Goal: Transaction & Acquisition: Purchase product/service

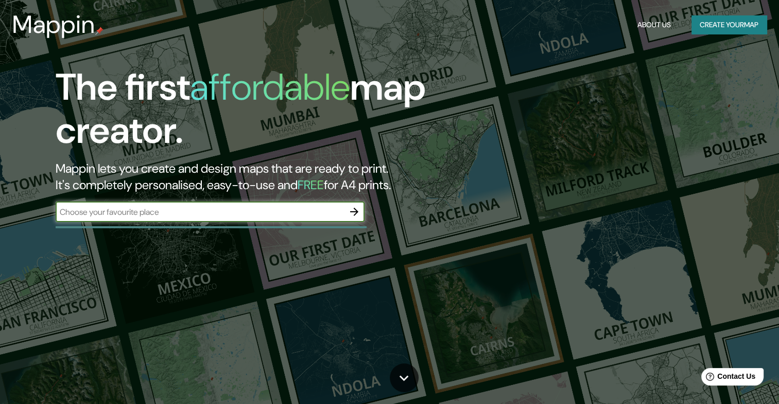
click at [111, 209] on input "text" at bounding box center [200, 212] width 288 height 12
type input "[GEOGRAPHIC_DATA]"
click at [351, 211] on icon "button" at bounding box center [354, 212] width 12 height 12
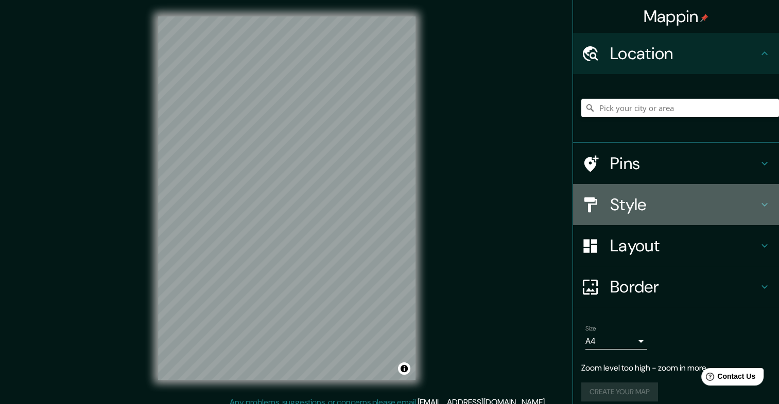
click at [706, 205] on h4 "Style" at bounding box center [684, 205] width 148 height 21
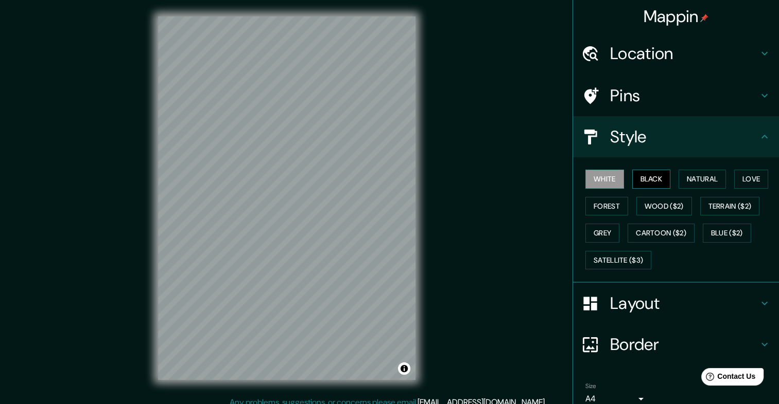
click at [649, 184] on button "Black" at bounding box center [651, 179] width 39 height 19
click at [697, 180] on button "Natural" at bounding box center [701, 179] width 47 height 19
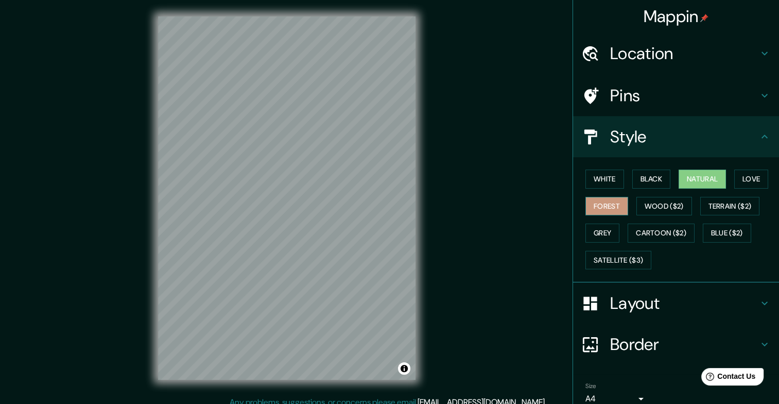
click at [601, 211] on button "Forest" at bounding box center [606, 206] width 43 height 19
click at [596, 230] on button "Grey" at bounding box center [602, 233] width 34 height 19
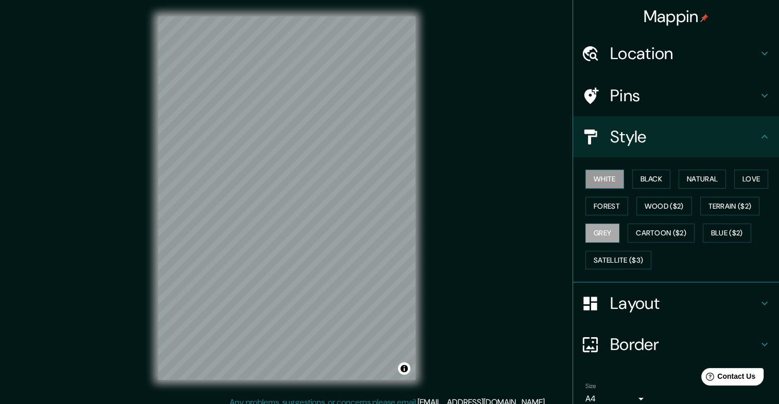
click at [604, 183] on button "White" at bounding box center [604, 179] width 39 height 19
click at [739, 180] on button "Love" at bounding box center [751, 179] width 34 height 19
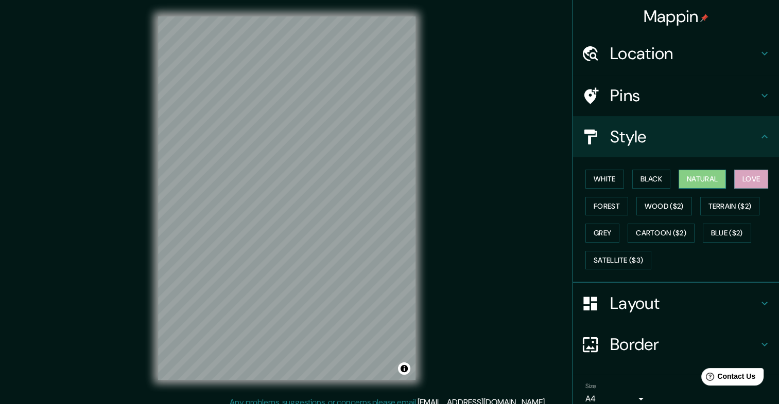
click at [709, 177] on button "Natural" at bounding box center [701, 179] width 47 height 19
click at [606, 206] on button "Forest" at bounding box center [606, 206] width 43 height 19
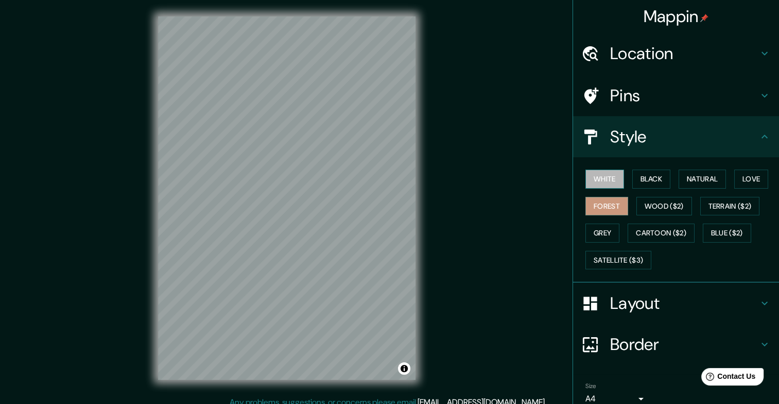
click at [607, 180] on button "White" at bounding box center [604, 179] width 39 height 19
click at [649, 180] on button "Black" at bounding box center [651, 179] width 39 height 19
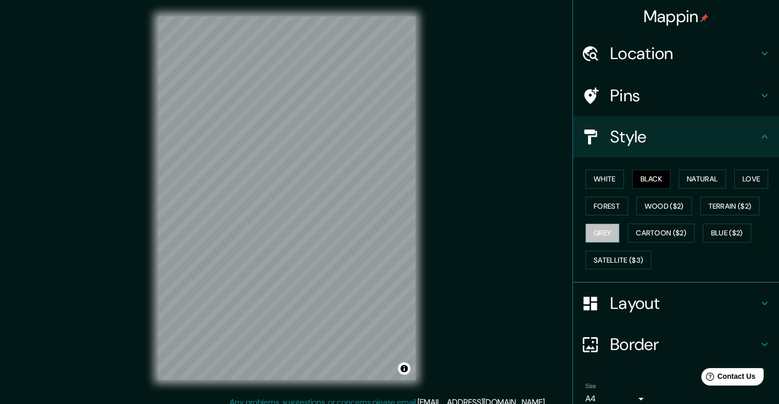
click at [609, 237] on button "Grey" at bounding box center [602, 233] width 34 height 19
click at [606, 255] on button "Satellite ($3)" at bounding box center [618, 260] width 66 height 19
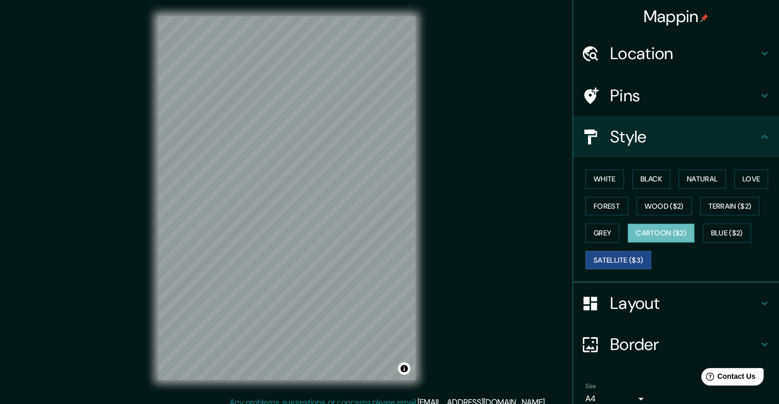
click at [635, 224] on button "Cartoon ($2)" at bounding box center [660, 233] width 67 height 19
click at [593, 225] on button "Grey" at bounding box center [602, 233] width 34 height 19
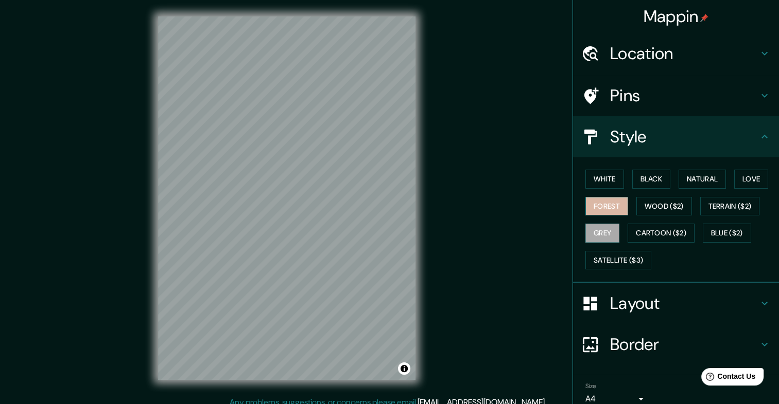
click at [603, 209] on button "Forest" at bounding box center [606, 206] width 43 height 19
click at [601, 182] on button "White" at bounding box center [604, 179] width 39 height 19
drag, startPoint x: 638, startPoint y: 349, endPoint x: 640, endPoint y: 344, distance: 5.4
click at [638, 348] on h4 "Border" at bounding box center [684, 344] width 148 height 21
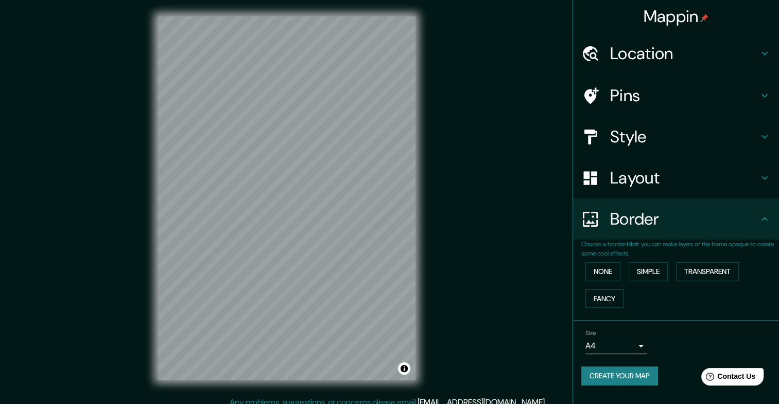
click at [611, 347] on body "Mappin Location Pins Style Layout Border Choose a border. Hint : you can make l…" at bounding box center [389, 202] width 779 height 404
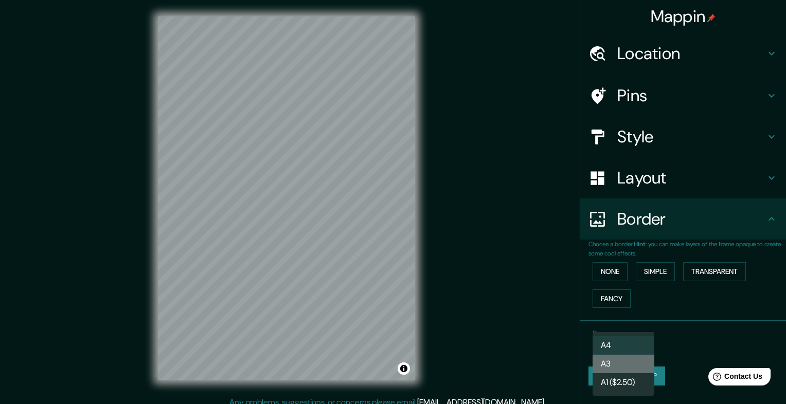
click at [624, 366] on li "A3" at bounding box center [624, 364] width 62 height 19
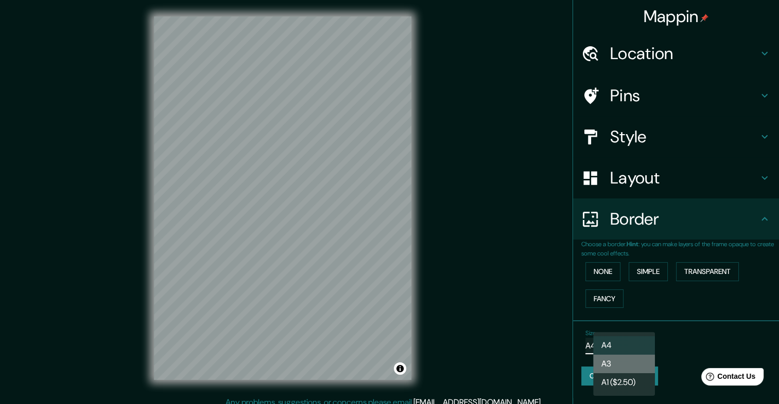
type input "a4"
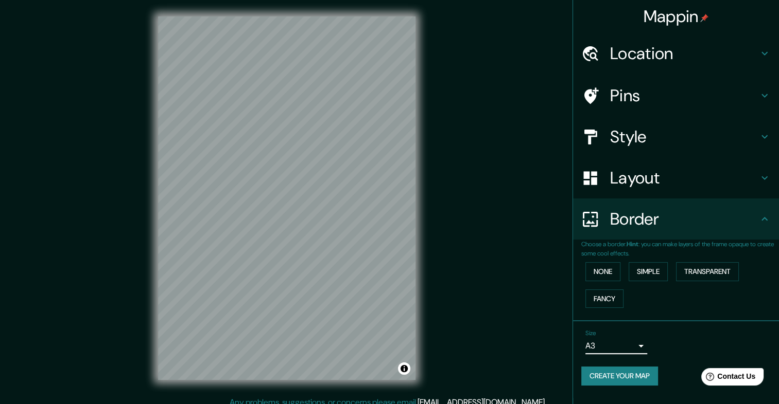
click at [622, 346] on body "Mappin Location Pins Style Layout Border Choose a border. Hint : you can make l…" at bounding box center [389, 202] width 779 height 404
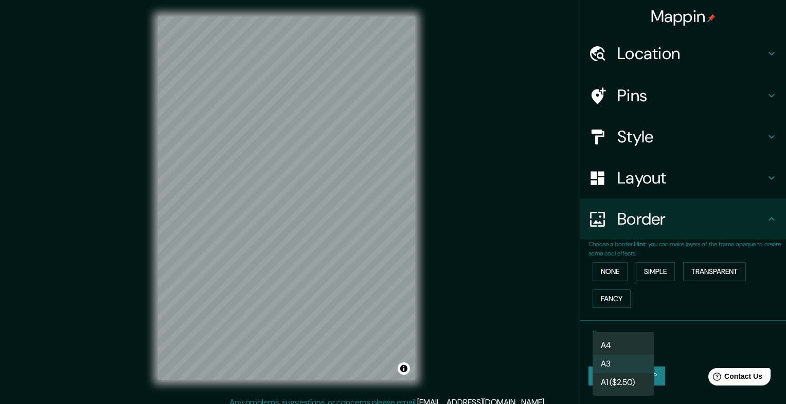
drag, startPoint x: 621, startPoint y: 359, endPoint x: 622, endPoint y: 349, distance: 9.8
click at [621, 359] on li "A3" at bounding box center [624, 364] width 62 height 19
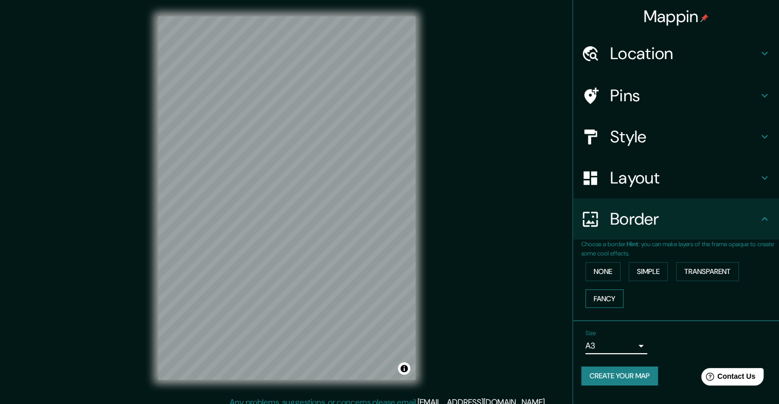
click at [594, 295] on button "Fancy" at bounding box center [604, 299] width 38 height 19
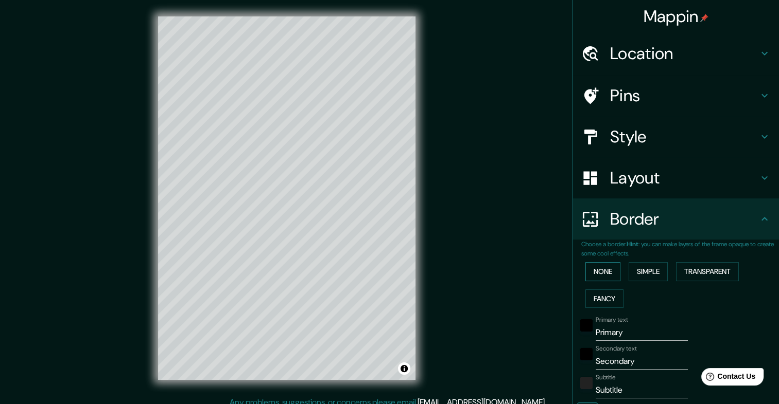
click at [598, 280] on button "None" at bounding box center [602, 271] width 35 height 19
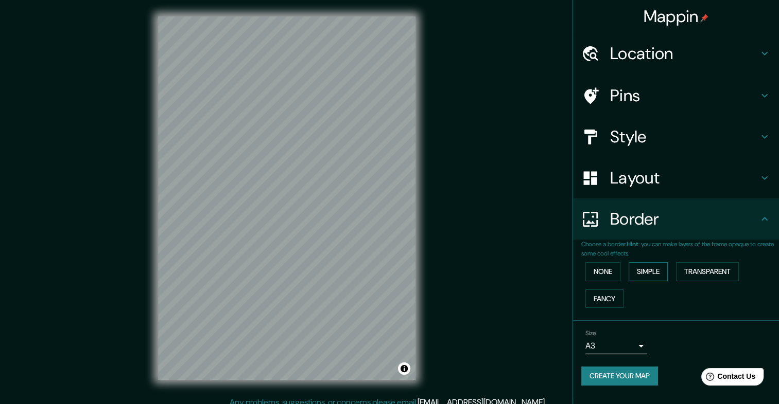
click at [635, 271] on button "Simple" at bounding box center [647, 271] width 39 height 19
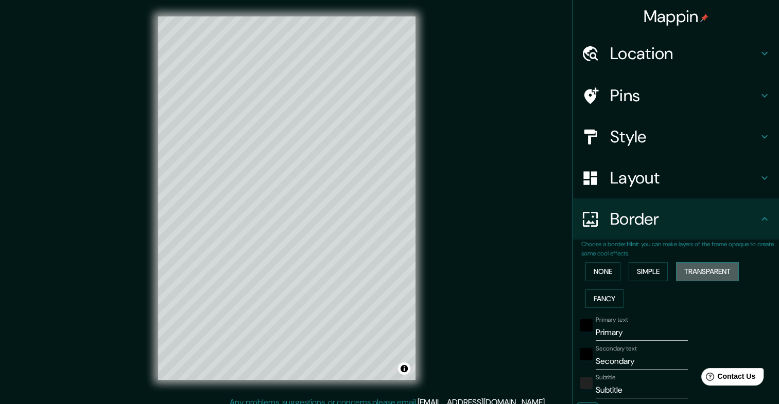
click at [703, 262] on button "Transparent" at bounding box center [707, 271] width 63 height 19
click at [606, 296] on button "Fancy" at bounding box center [604, 299] width 38 height 19
click at [604, 276] on button "None" at bounding box center [602, 271] width 35 height 19
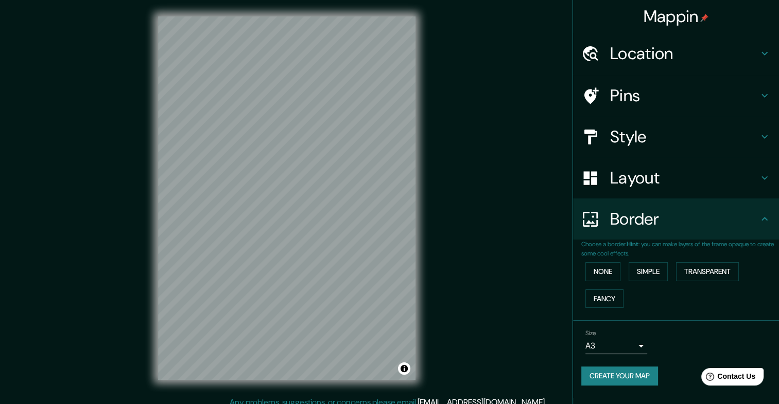
click at [668, 182] on h4 "Layout" at bounding box center [684, 178] width 148 height 21
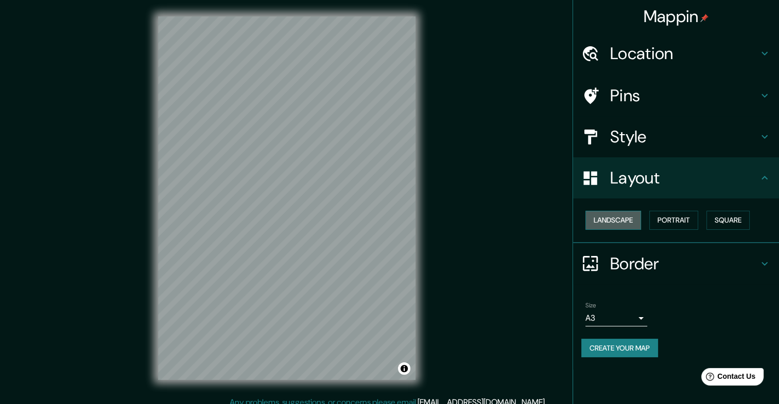
click at [626, 216] on button "Landscape" at bounding box center [613, 220] width 56 height 19
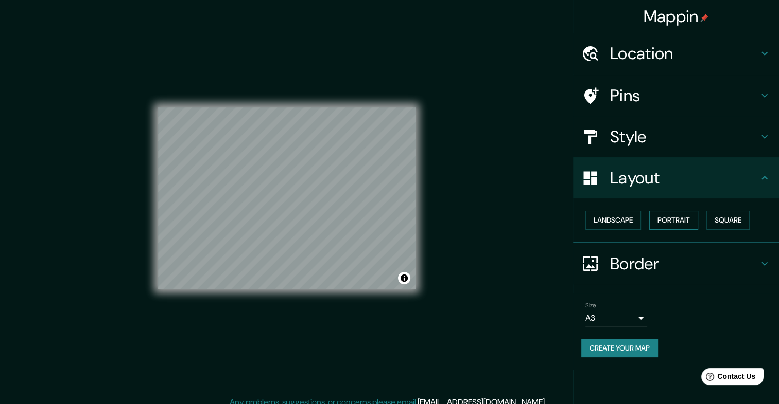
click at [692, 222] on button "Portrait" at bounding box center [673, 220] width 49 height 19
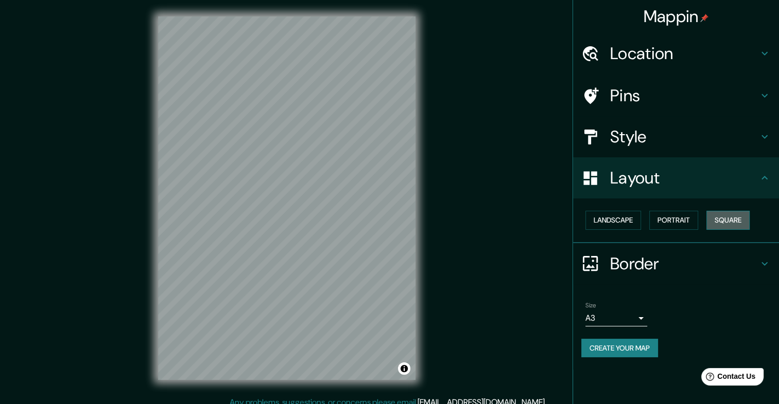
click at [735, 217] on button "Square" at bounding box center [727, 220] width 43 height 19
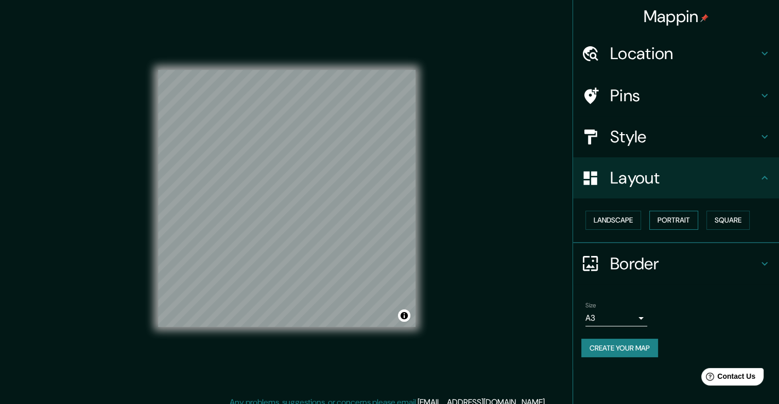
click at [676, 225] on button "Portrait" at bounding box center [673, 220] width 49 height 19
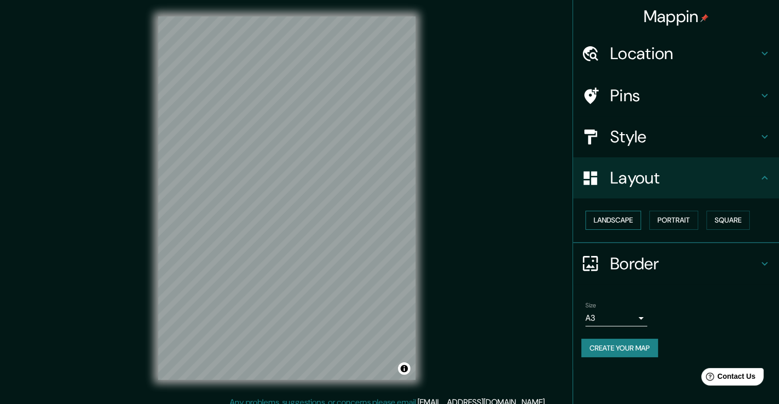
click at [641, 218] on button "Landscape" at bounding box center [613, 220] width 56 height 19
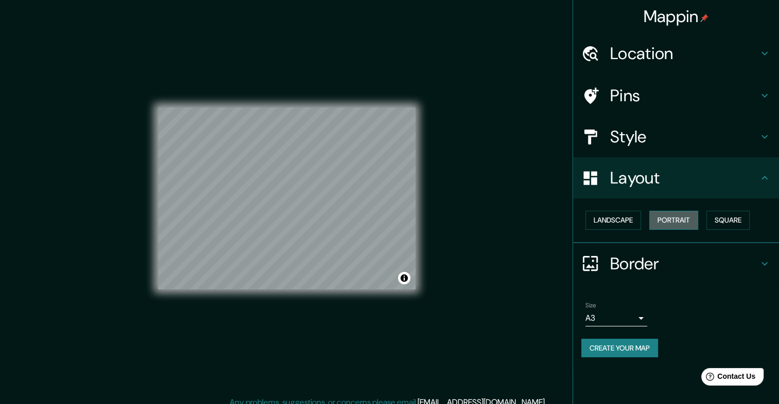
click at [677, 217] on button "Portrait" at bounding box center [673, 220] width 49 height 19
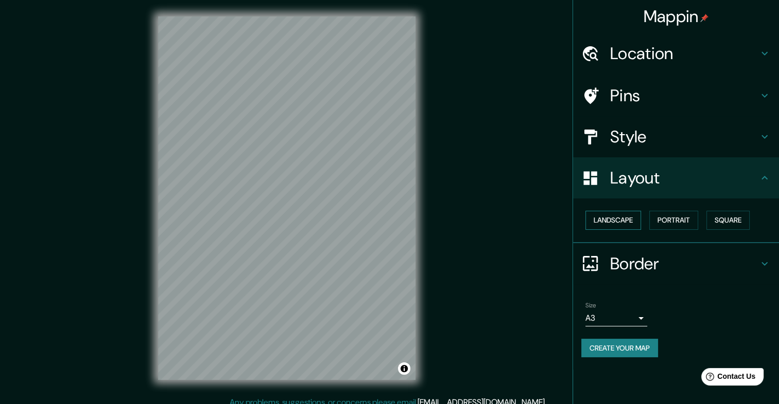
click at [625, 225] on button "Landscape" at bounding box center [613, 220] width 56 height 19
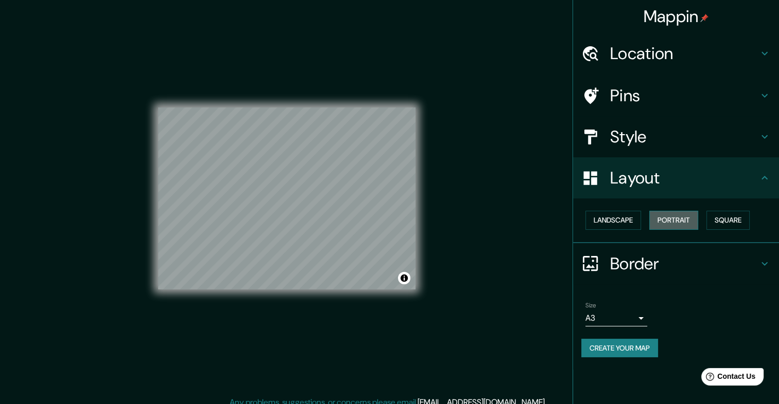
click at [666, 215] on button "Portrait" at bounding box center [673, 220] width 49 height 19
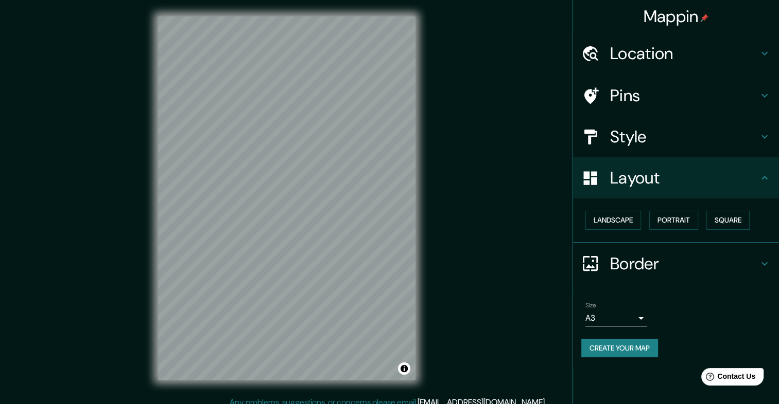
click at [637, 136] on h4 "Style" at bounding box center [684, 137] width 148 height 21
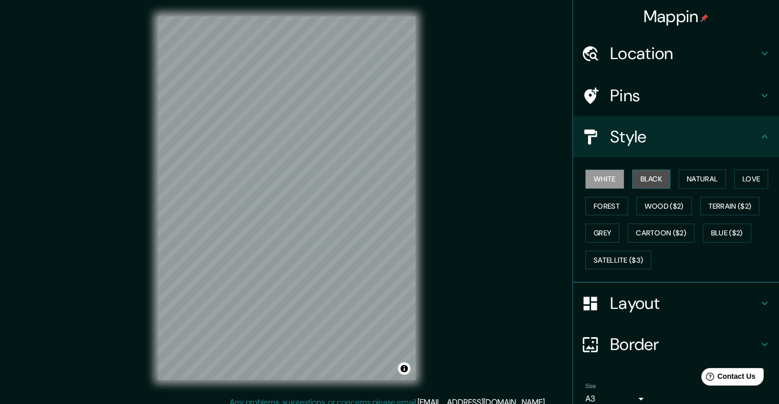
click at [636, 179] on button "Black" at bounding box center [651, 179] width 39 height 19
click at [598, 185] on button "White" at bounding box center [604, 179] width 39 height 19
click at [599, 203] on button "Forest" at bounding box center [606, 206] width 43 height 19
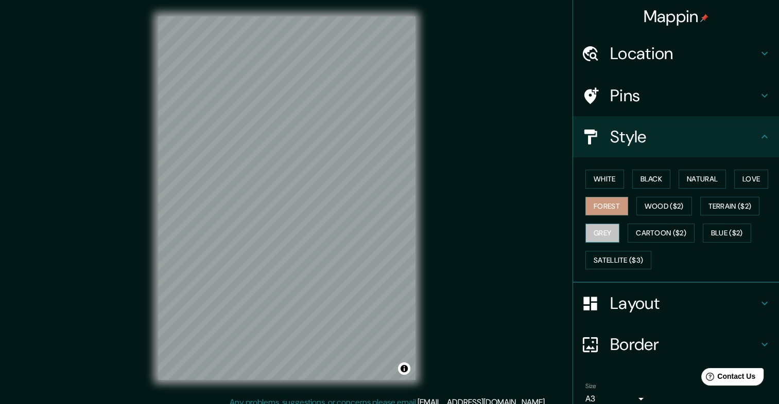
click at [592, 234] on button "Grey" at bounding box center [602, 233] width 34 height 19
click at [694, 177] on button "Natural" at bounding box center [701, 179] width 47 height 19
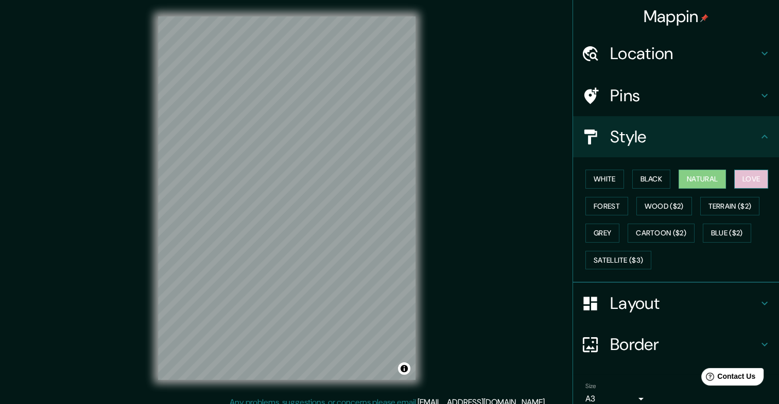
click at [742, 182] on button "Love" at bounding box center [751, 179] width 34 height 19
click at [603, 210] on button "Forest" at bounding box center [606, 206] width 43 height 19
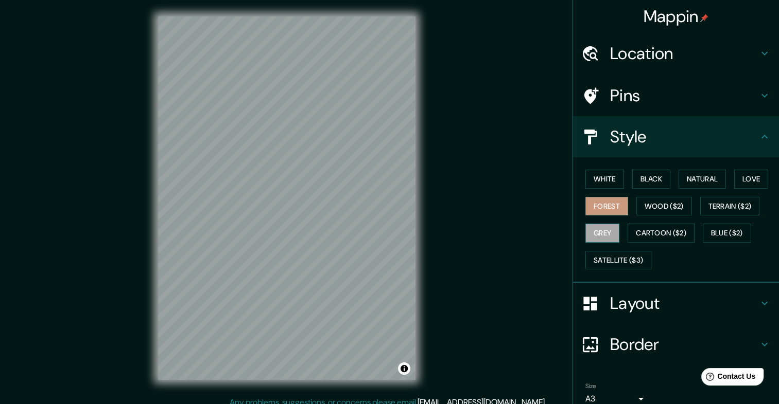
click at [597, 220] on div "White Black Natural Love Forest Wood ($2) Terrain ($2) Grey Cartoon ($2) Blue (…" at bounding box center [680, 220] width 198 height 108
click at [594, 227] on button "Grey" at bounding box center [602, 233] width 34 height 19
click at [598, 176] on button "White" at bounding box center [604, 179] width 39 height 19
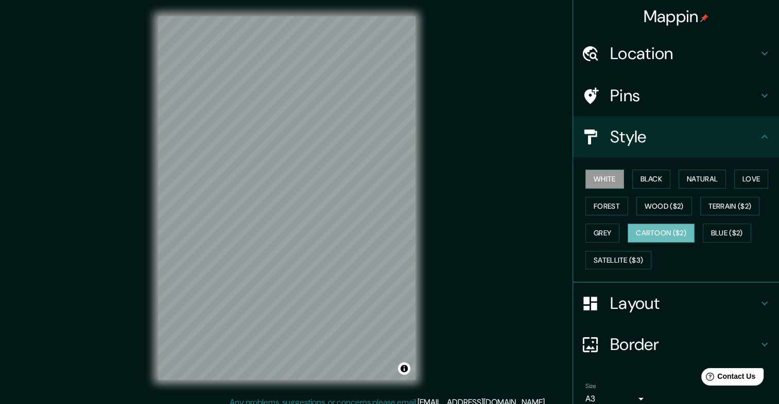
click at [677, 226] on button "Cartoon ($2)" at bounding box center [660, 233] width 67 height 19
click at [655, 213] on button "Wood ($2)" at bounding box center [664, 206] width 56 height 19
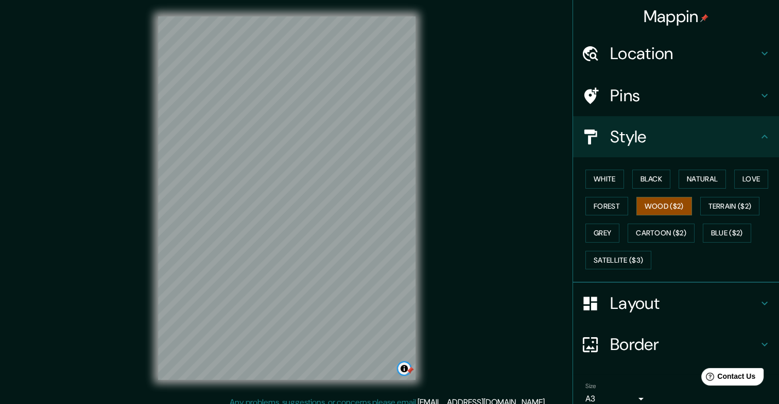
click at [404, 369] on button "Toggle attribution" at bounding box center [404, 369] width 12 height 12
drag, startPoint x: 411, startPoint y: 368, endPoint x: 495, endPoint y: 267, distance: 131.6
click at [416, 348] on div "© Mapbox © OpenStreetMap Improve this map" at bounding box center [287, 198] width 290 height 397
click at [610, 96] on h4 "Pins" at bounding box center [684, 95] width 148 height 21
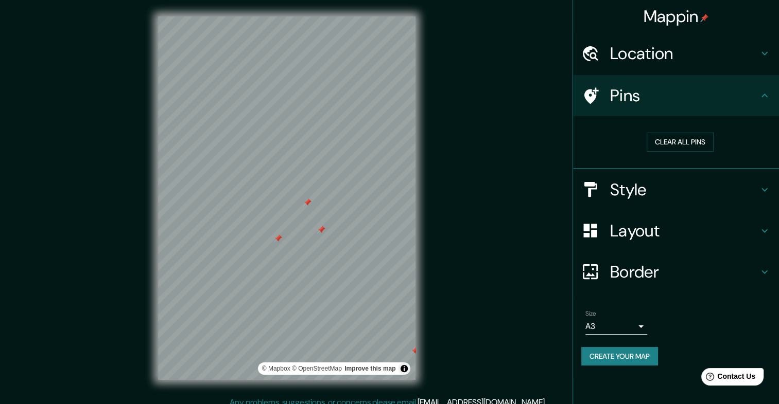
click at [321, 228] on div at bounding box center [321, 230] width 8 height 8
click at [321, 231] on div at bounding box center [321, 230] width 8 height 8
click at [279, 238] on div at bounding box center [278, 239] width 8 height 8
click at [278, 236] on div at bounding box center [278, 239] width 8 height 8
click at [305, 204] on div at bounding box center [307, 203] width 8 height 8
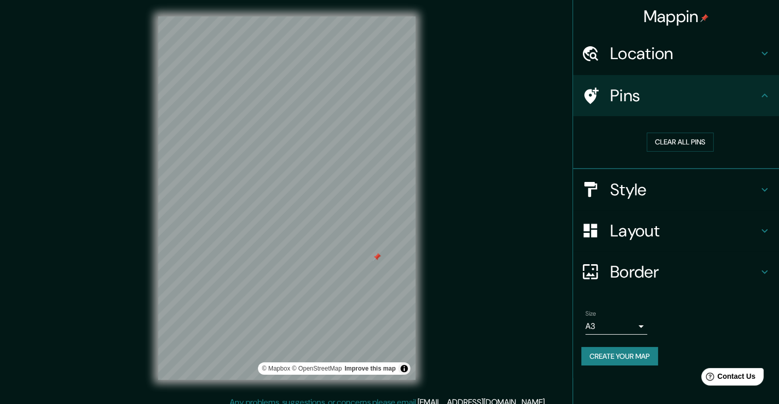
click at [375, 258] on div at bounding box center [377, 257] width 8 height 8
click at [647, 183] on h4 "Style" at bounding box center [684, 190] width 148 height 21
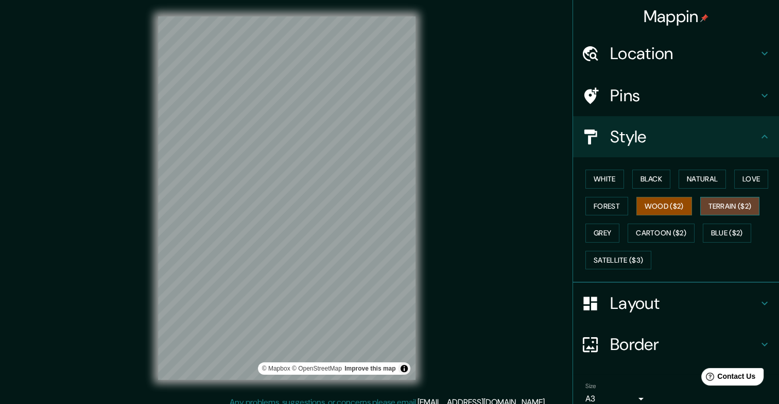
click at [744, 208] on button "Terrain ($2)" at bounding box center [730, 206] width 60 height 19
click at [601, 207] on button "Forest" at bounding box center [606, 206] width 43 height 19
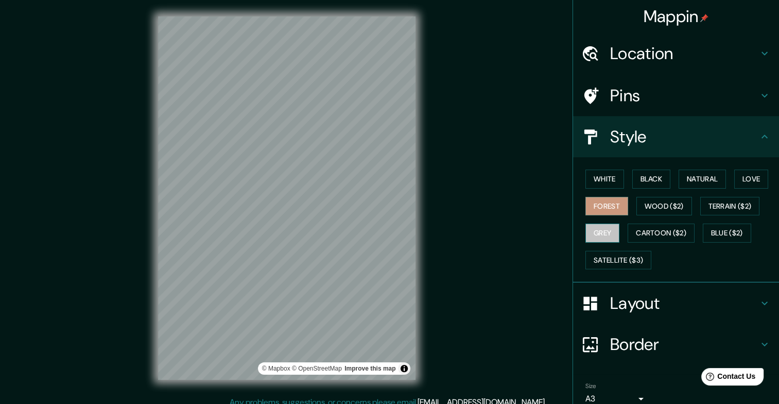
click at [605, 226] on button "Grey" at bounding box center [602, 233] width 34 height 19
click at [645, 234] on button "Cartoon ($2)" at bounding box center [660, 233] width 67 height 19
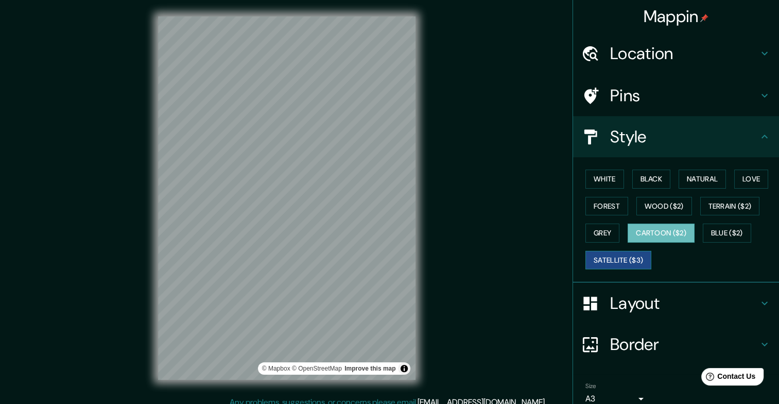
click at [608, 267] on button "Satellite ($3)" at bounding box center [618, 260] width 66 height 19
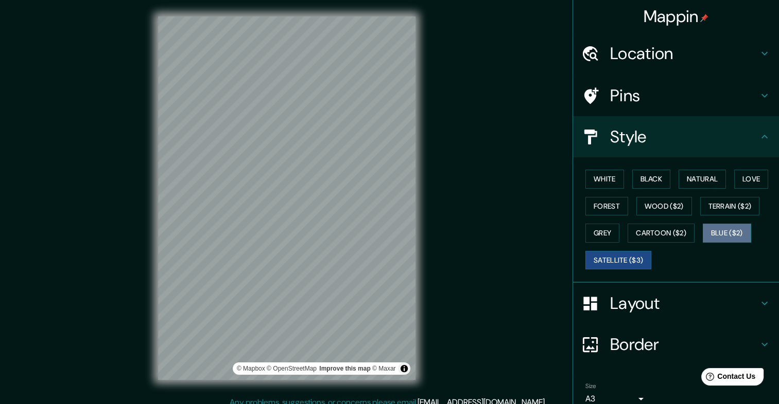
click at [714, 227] on button "Blue ($2)" at bounding box center [726, 233] width 48 height 19
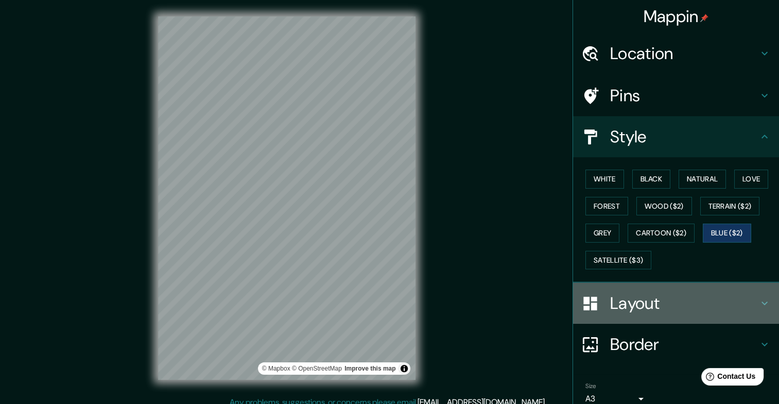
click at [638, 294] on h4 "Layout" at bounding box center [684, 303] width 148 height 21
